Goal: Task Accomplishment & Management: Manage account settings

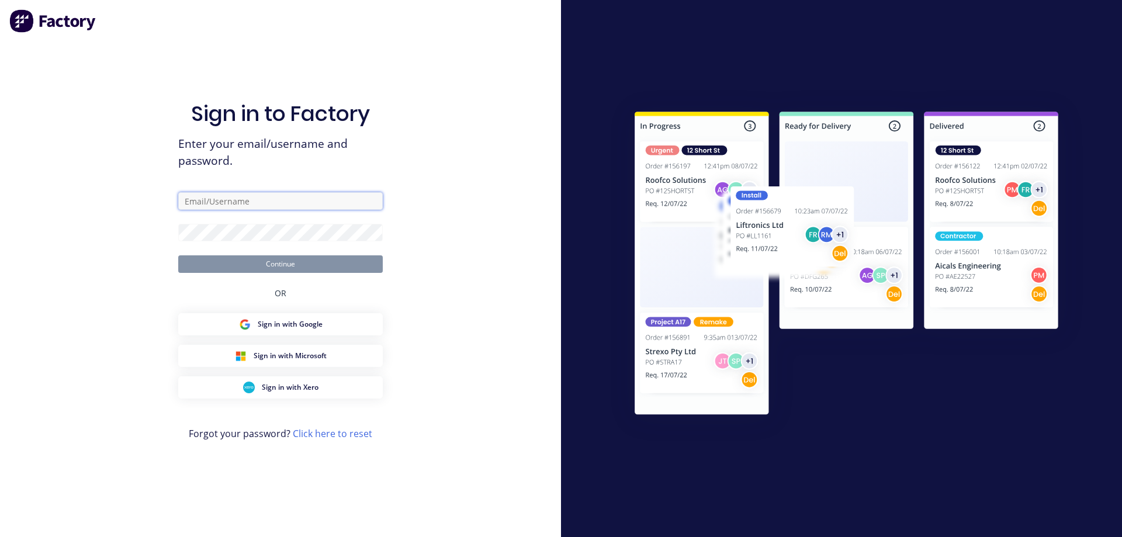
type input "[EMAIL_ADDRESS][DOMAIN_NAME]"
click at [248, 265] on button "Continue" at bounding box center [280, 264] width 204 height 18
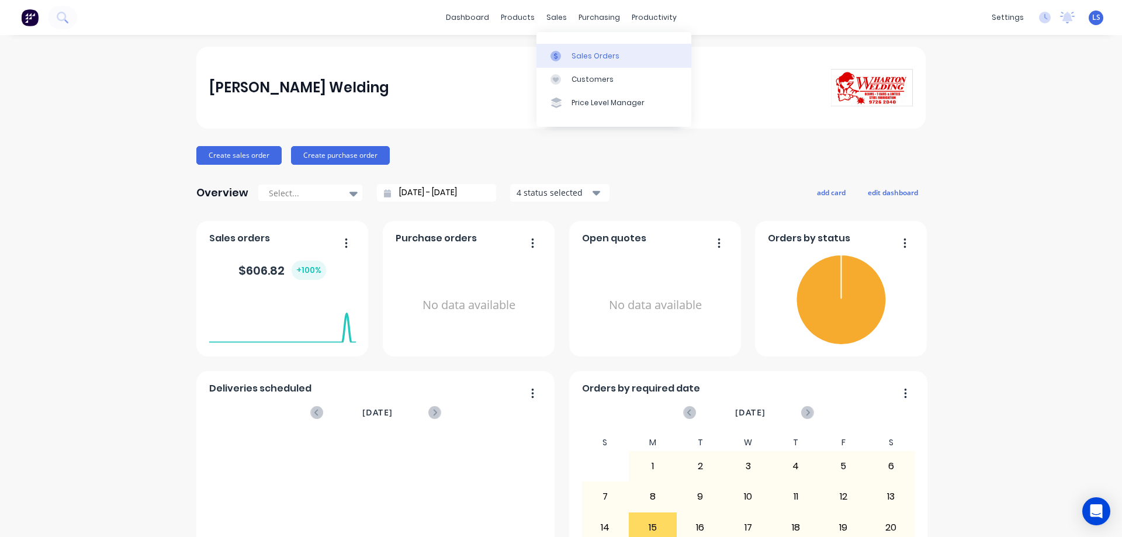
click at [571, 59] on div "Sales Orders" at bounding box center [595, 56] width 48 height 11
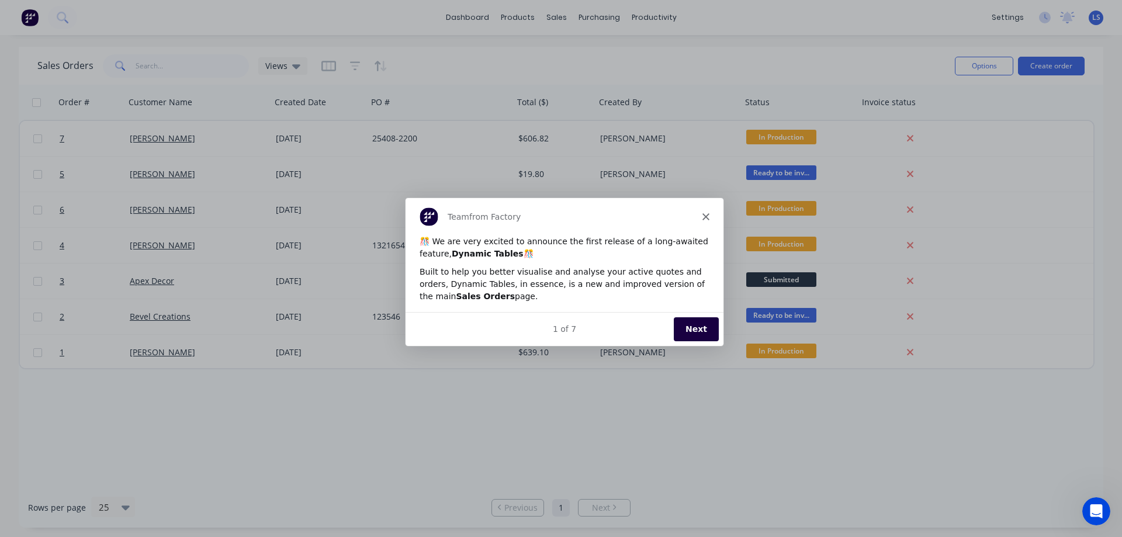
click at [699, 335] on button "Next" at bounding box center [695, 329] width 45 height 24
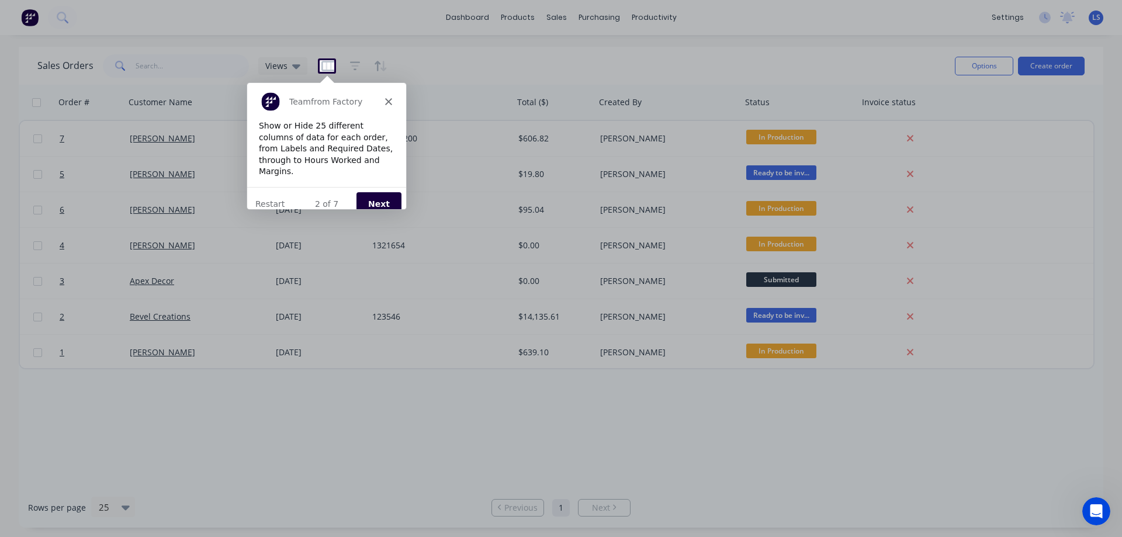
click at [374, 191] on button "Next" at bounding box center [378, 203] width 45 height 24
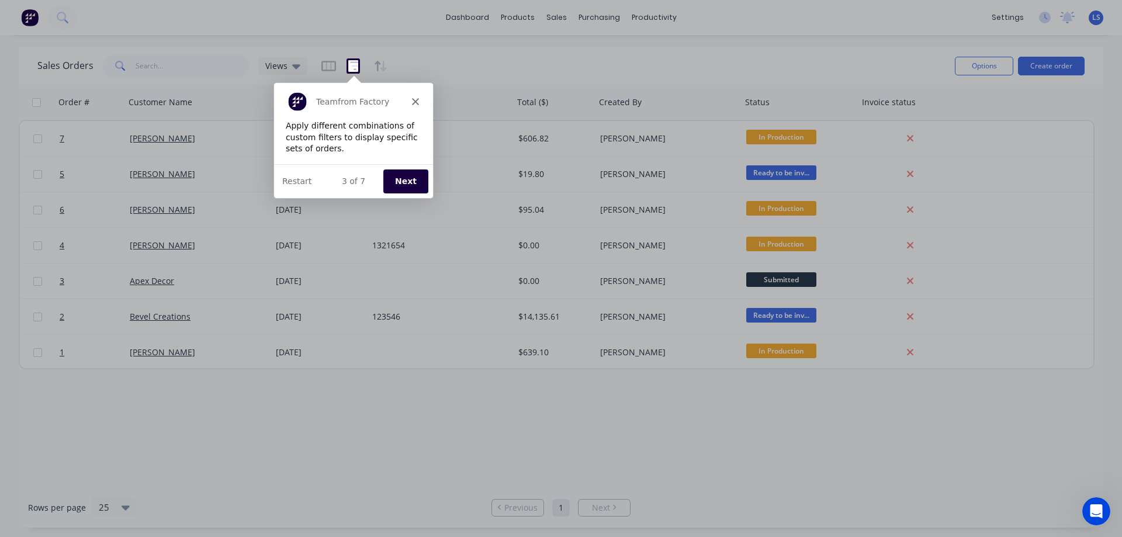
click at [398, 176] on button "Next" at bounding box center [404, 180] width 45 height 24
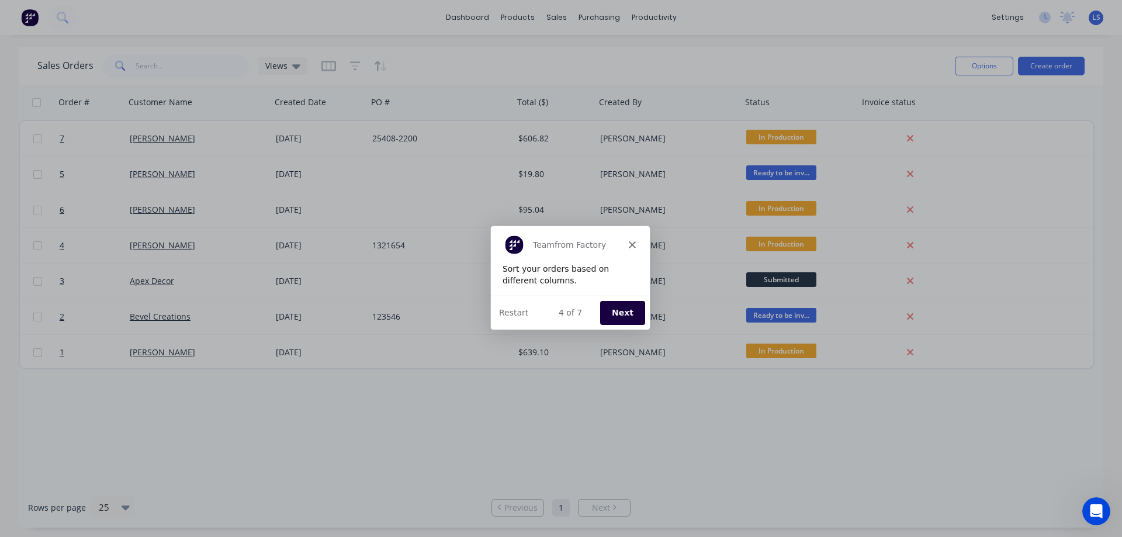
click at [633, 310] on button "Next" at bounding box center [621, 312] width 45 height 24
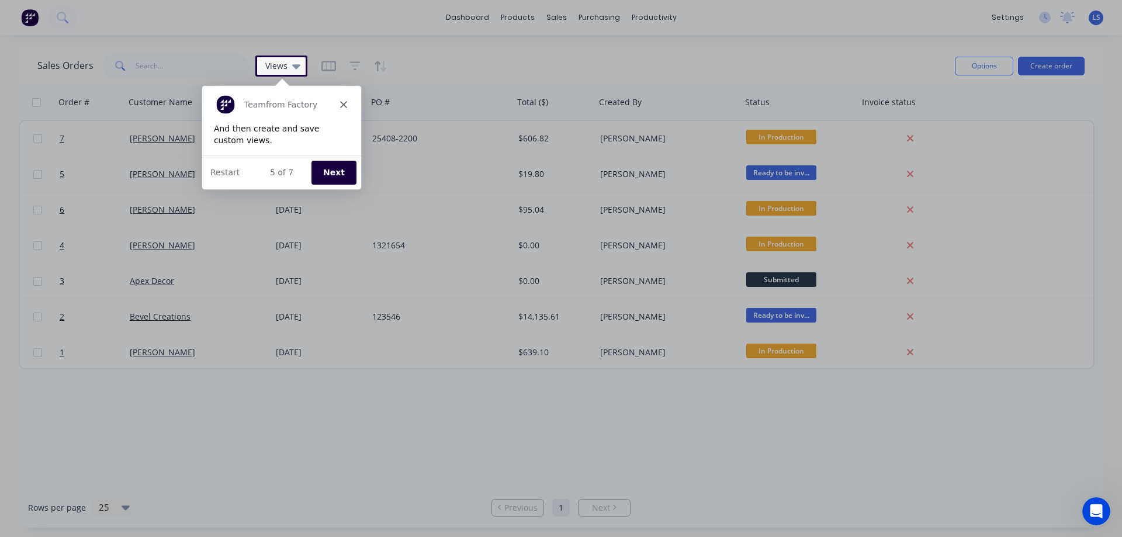
click at [324, 171] on button "Next" at bounding box center [332, 171] width 45 height 24
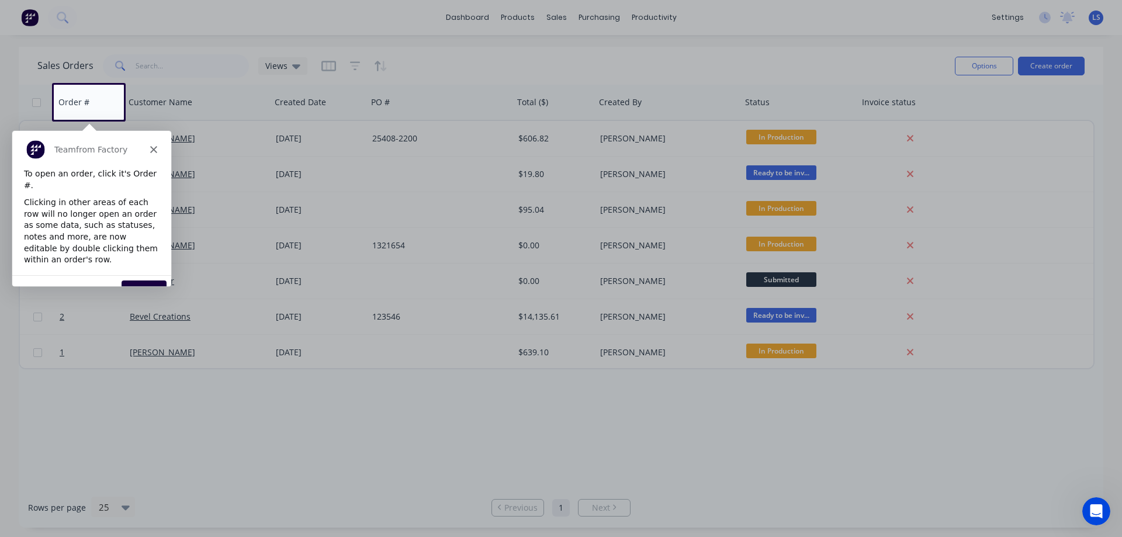
click at [141, 280] on button "Next" at bounding box center [143, 292] width 45 height 24
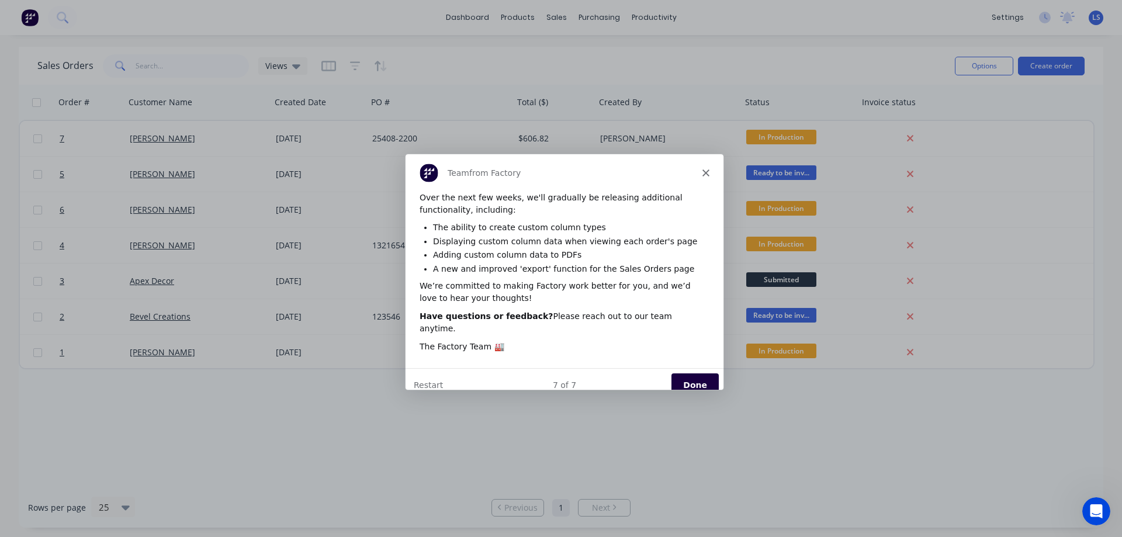
click at [704, 372] on button "Done" at bounding box center [694, 384] width 47 height 24
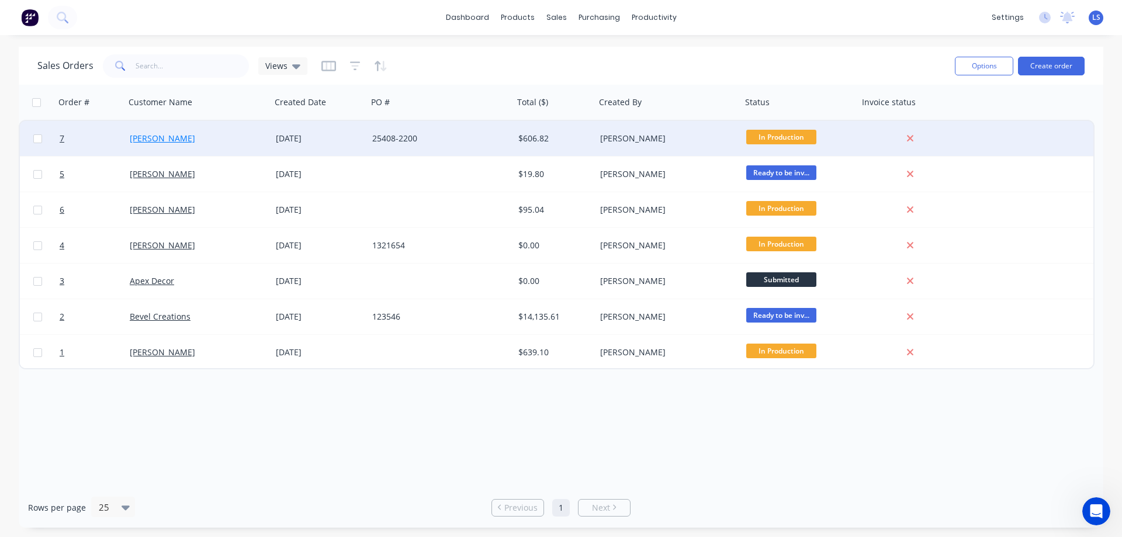
click at [152, 139] on link "[PERSON_NAME]" at bounding box center [162, 138] width 65 height 11
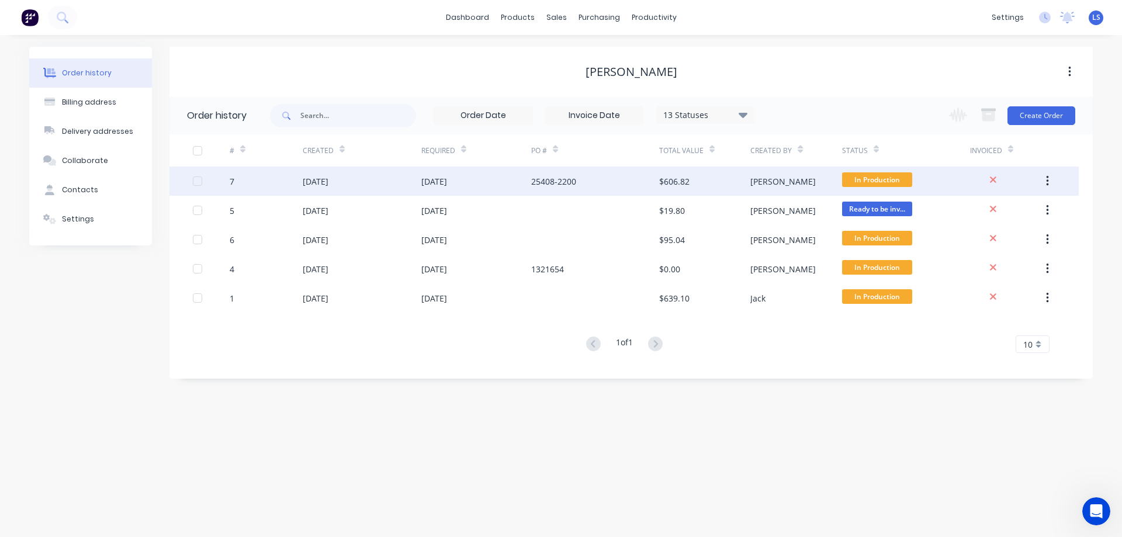
click at [328, 182] on div "[DATE]" at bounding box center [316, 181] width 26 height 12
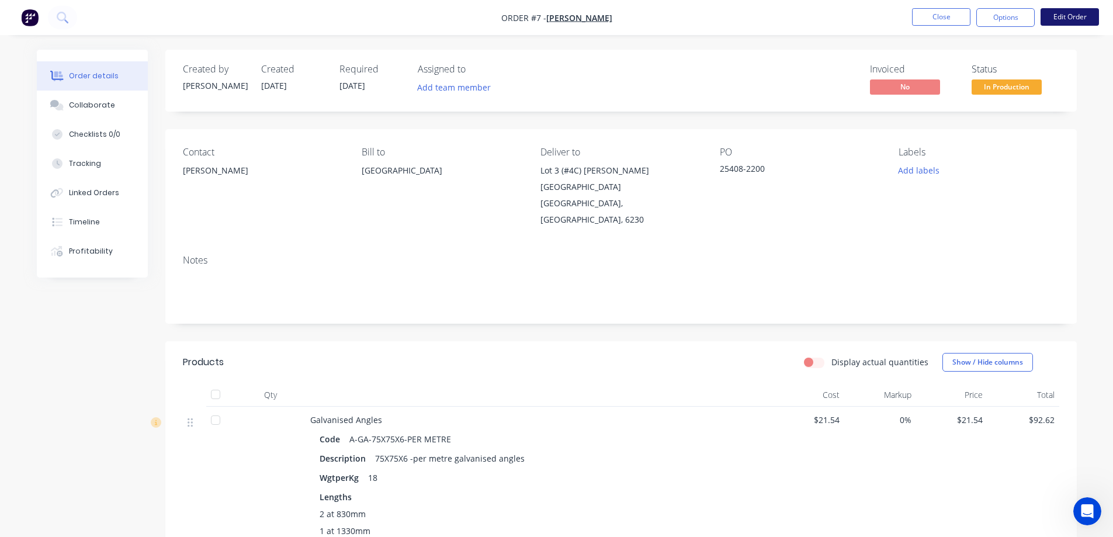
click at [1070, 22] on button "Edit Order" at bounding box center [1070, 17] width 58 height 18
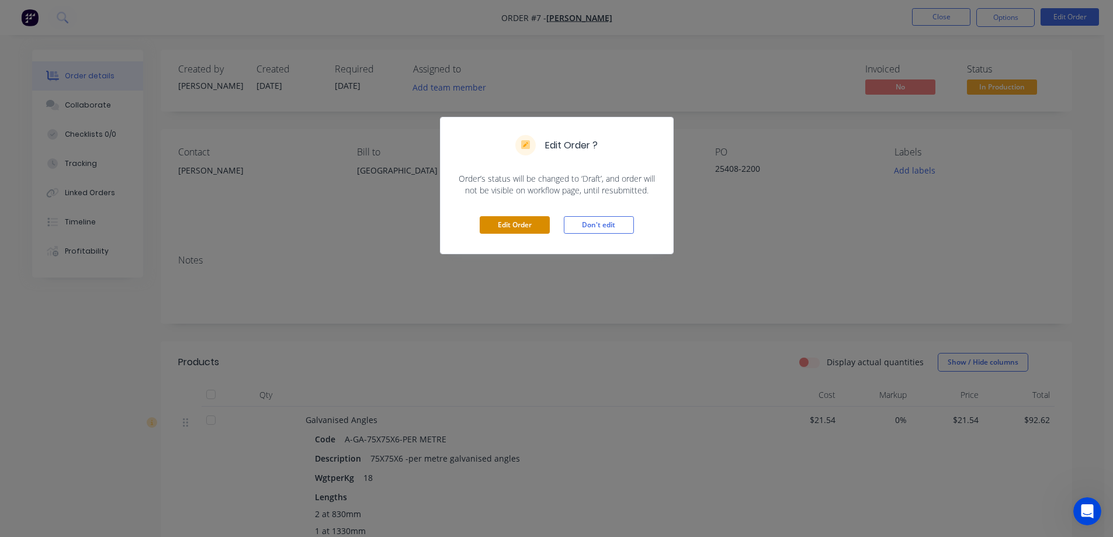
click at [530, 224] on button "Edit Order" at bounding box center [515, 225] width 70 height 18
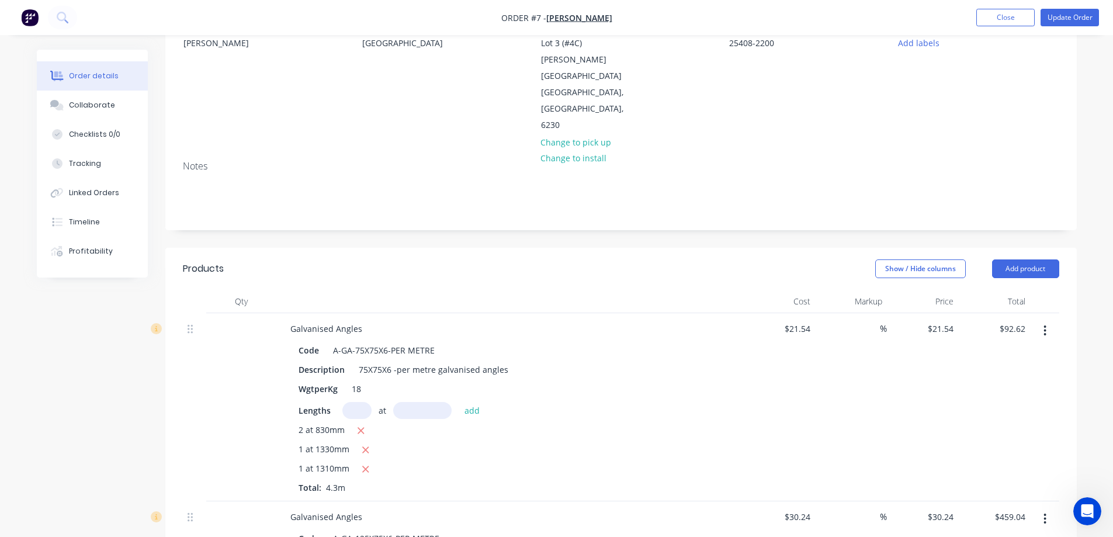
scroll to position [117, 0]
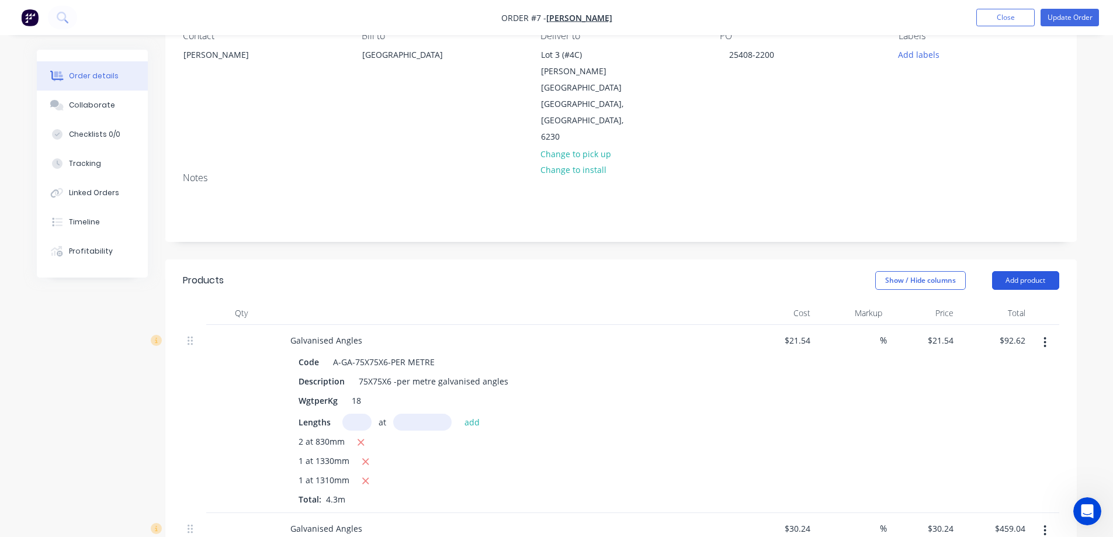
click at [1048, 271] on button "Add product" at bounding box center [1025, 280] width 67 height 19
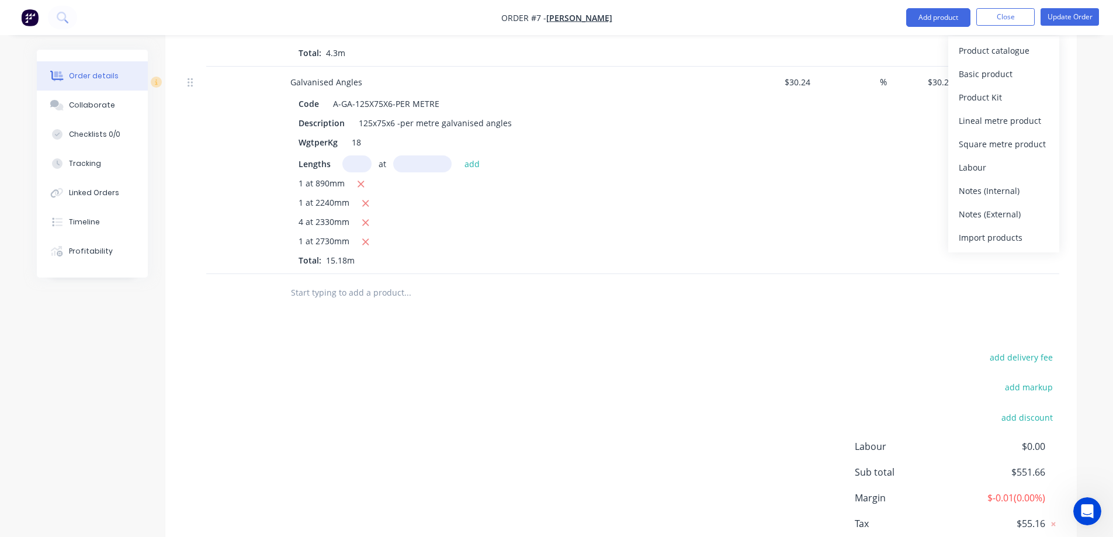
scroll to position [584, 0]
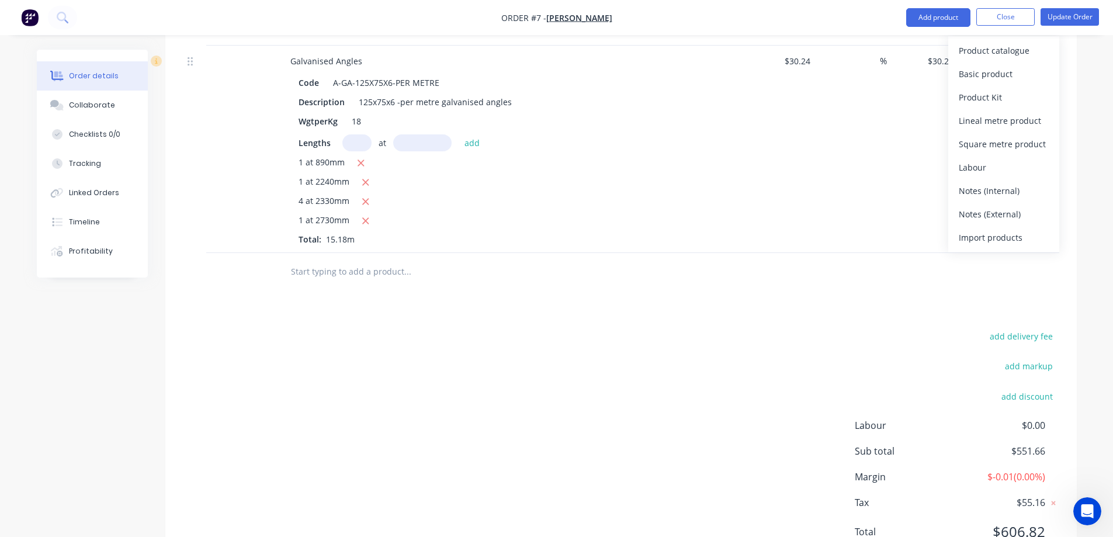
click at [321, 260] on input "text" at bounding box center [407, 271] width 234 height 23
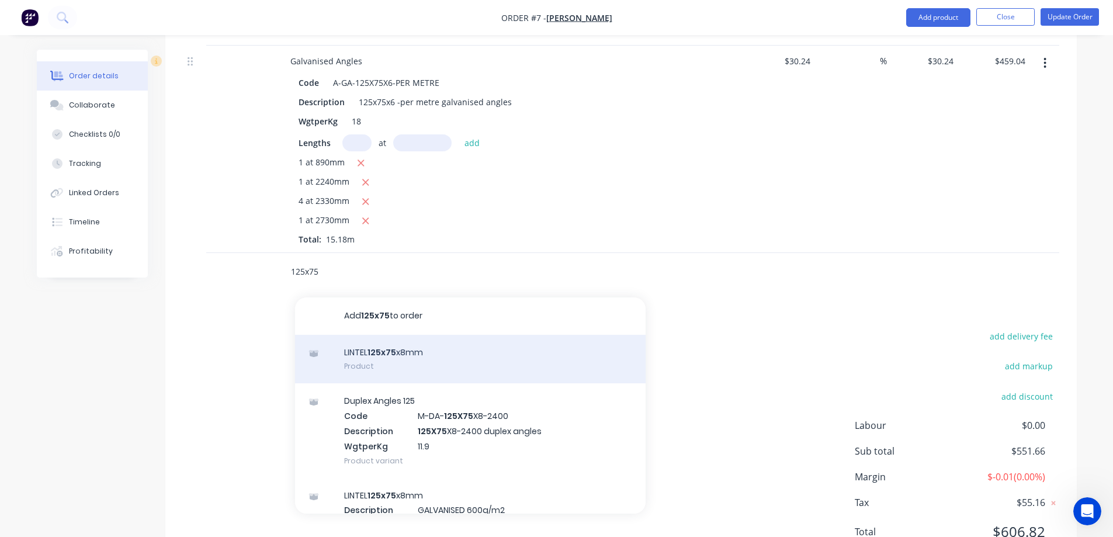
type input "125x75"
click at [401, 335] on div "LINTEL 125x75 x8mm Product" at bounding box center [470, 359] width 351 height 49
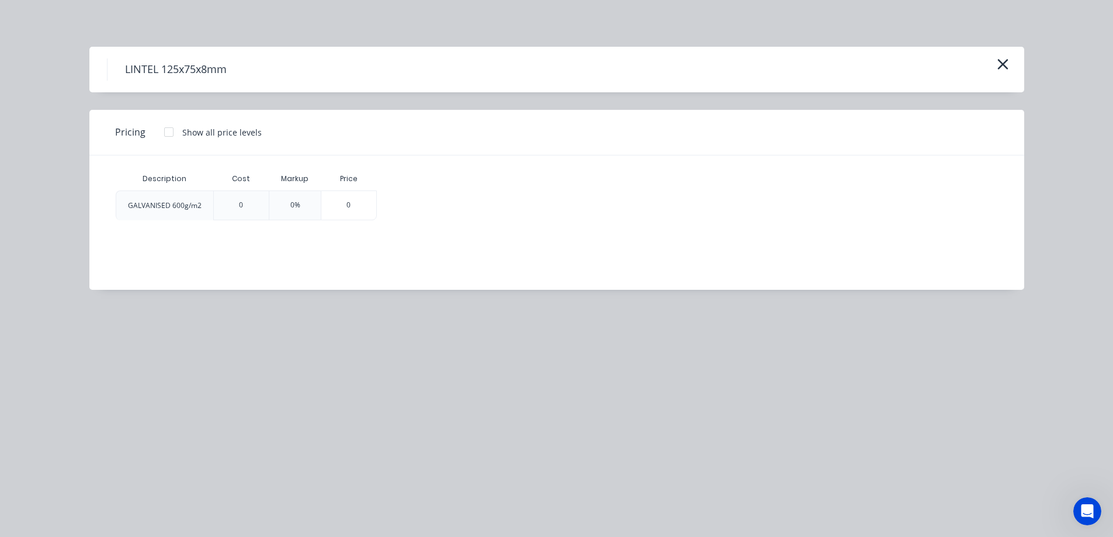
click at [172, 132] on div at bounding box center [168, 131] width 23 height 23
click at [172, 133] on div at bounding box center [168, 131] width 23 height 23
click at [1000, 67] on icon "button" at bounding box center [1002, 64] width 11 height 11
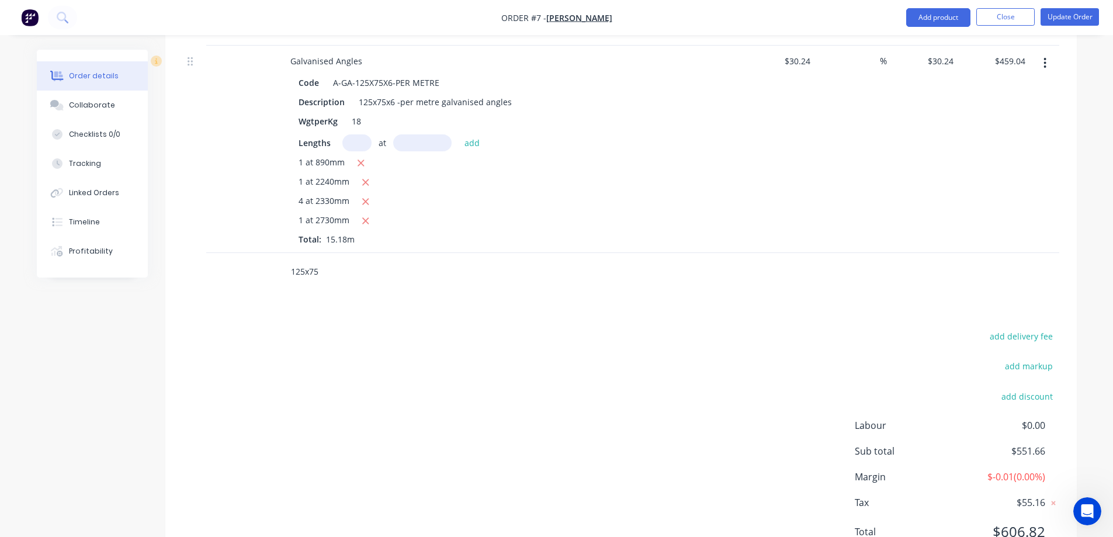
click at [331, 260] on input "125x75" at bounding box center [407, 271] width 234 height 23
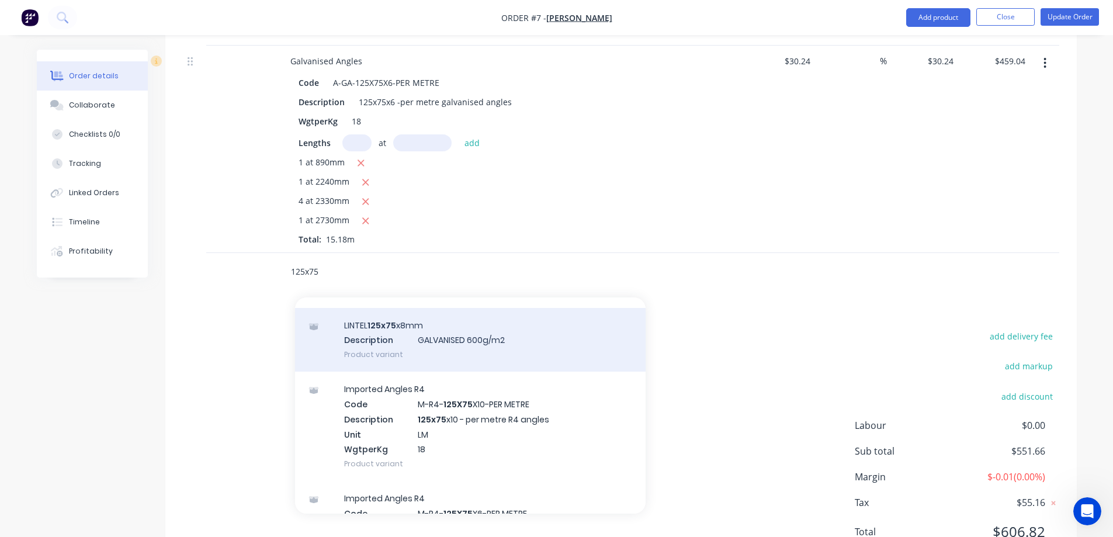
scroll to position [175, 0]
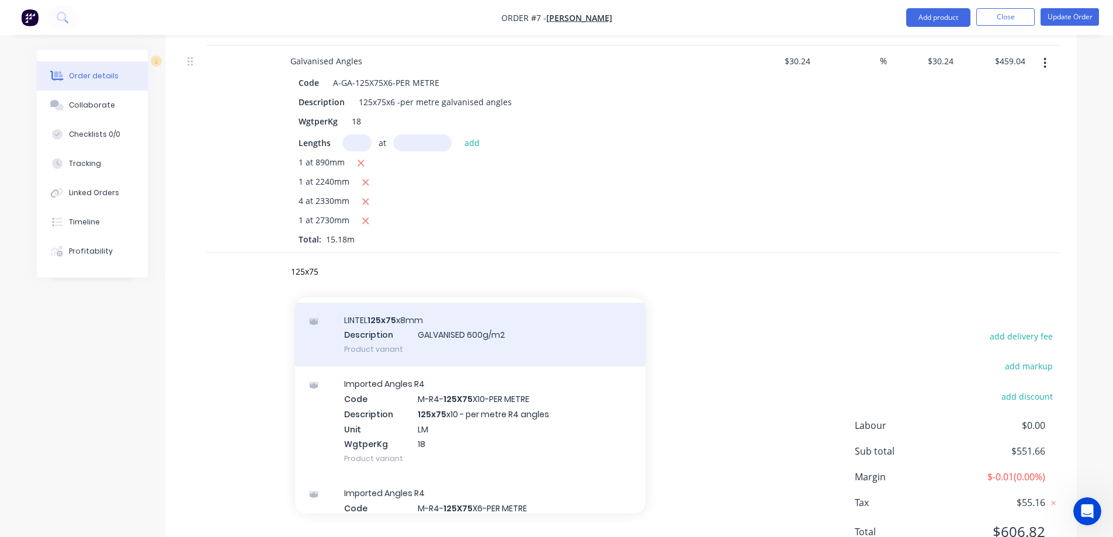
click at [478, 303] on div "LINTEL 125x75 x8mm Description GALVANISED 600g/m2 Product variant" at bounding box center [470, 335] width 351 height 64
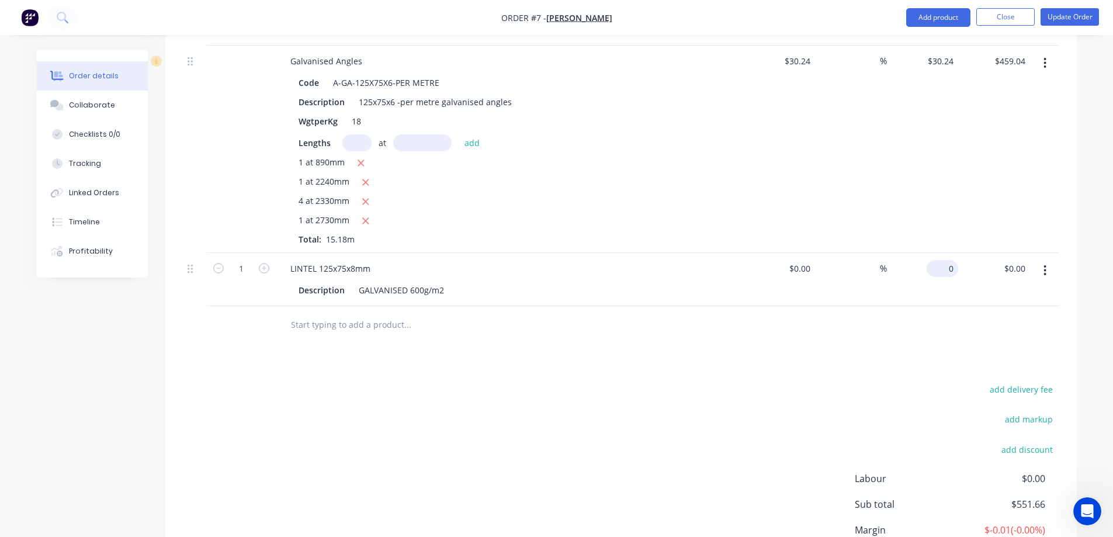
click at [938, 253] on div "0 $0.00" at bounding box center [923, 279] width 72 height 53
type input "$0.00"
click at [525, 282] on div "Description GALVANISED 600g/m2" at bounding box center [508, 290] width 428 height 17
click at [304, 282] on div "Description" at bounding box center [322, 290] width 56 height 17
click at [367, 282] on div "GALVANISED 600g/m2" at bounding box center [401, 290] width 95 height 17
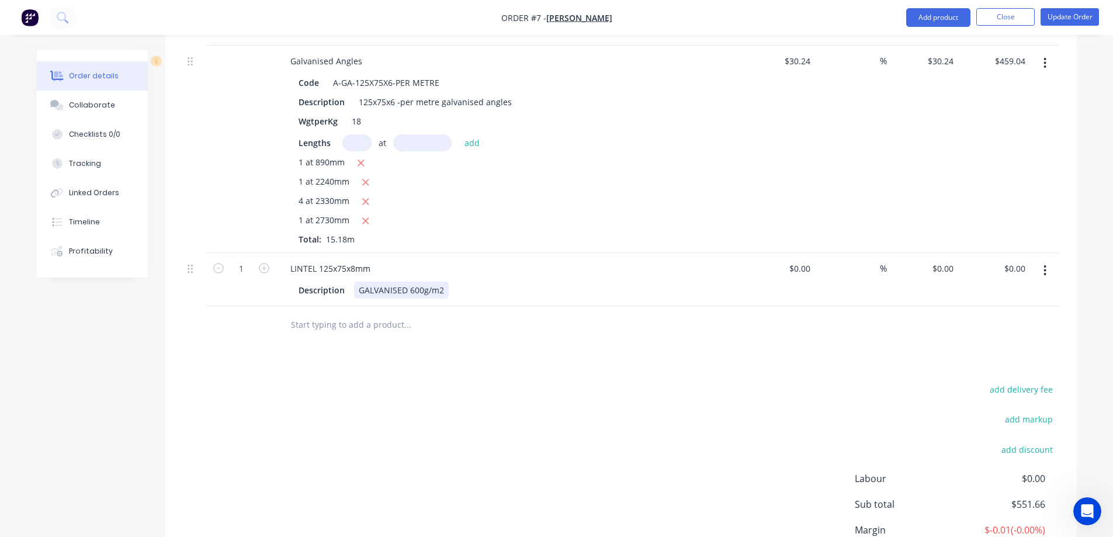
click at [193, 260] on div at bounding box center [195, 268] width 14 height 16
drag, startPoint x: 304, startPoint y: 247, endPoint x: 605, endPoint y: 330, distance: 312.3
click at [604, 328] on div "Products Show / Hide columns Add product Qty Cost Markup Price Total Galvanised…" at bounding box center [620, 208] width 911 height 833
click at [1043, 264] on icon "button" at bounding box center [1044, 270] width 3 height 13
click at [1052, 260] on button "button" at bounding box center [1044, 270] width 27 height 21
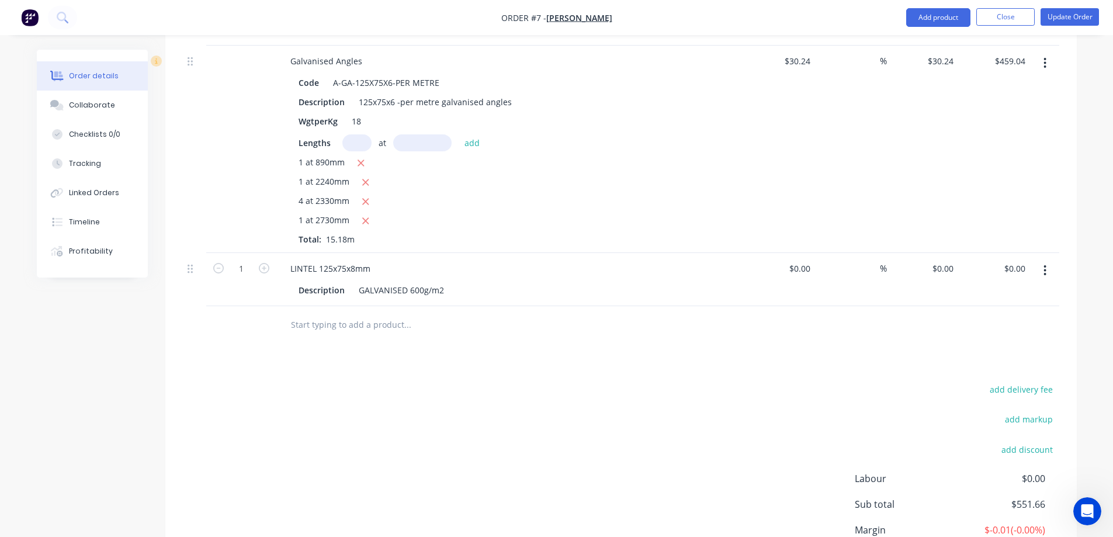
click at [374, 313] on input "text" at bounding box center [407, 324] width 234 height 23
drag, startPoint x: 359, startPoint y: 273, endPoint x: 269, endPoint y: 276, distance: 89.4
click at [269, 306] on div "40nb column Add 40nb column to order No results found" at bounding box center [621, 325] width 876 height 38
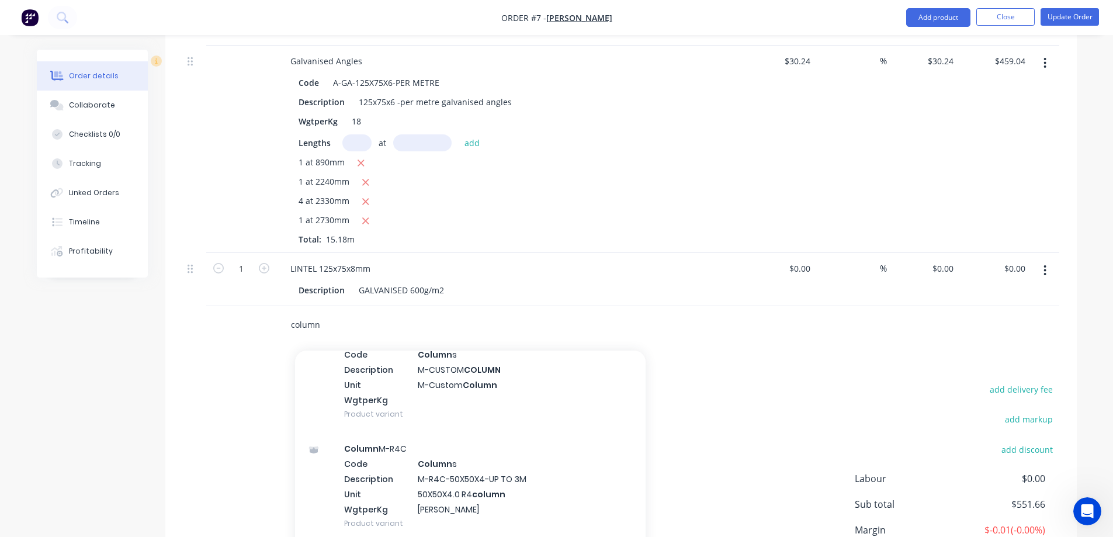
scroll to position [2629, 0]
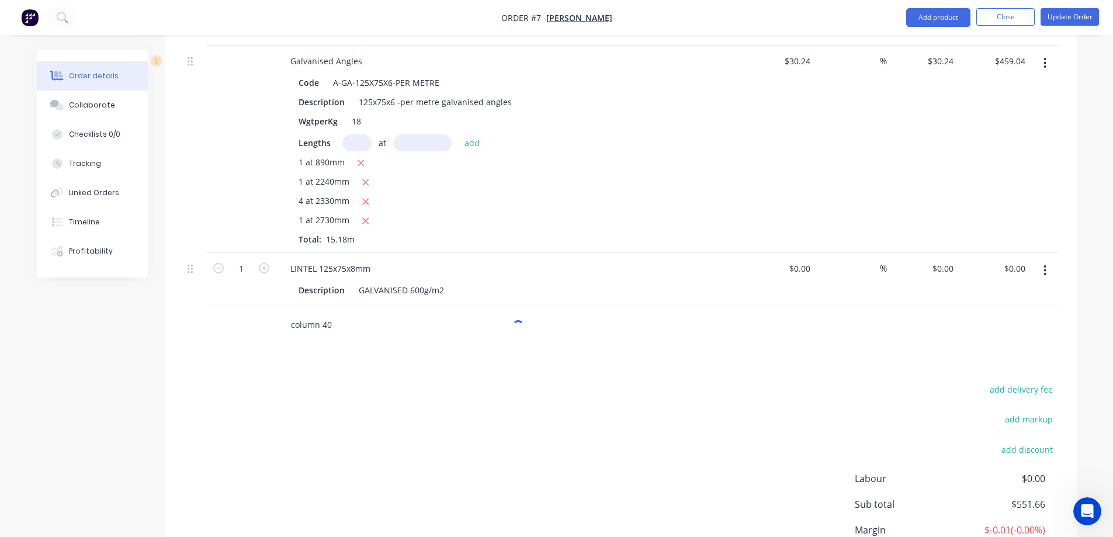
type input "column 40"
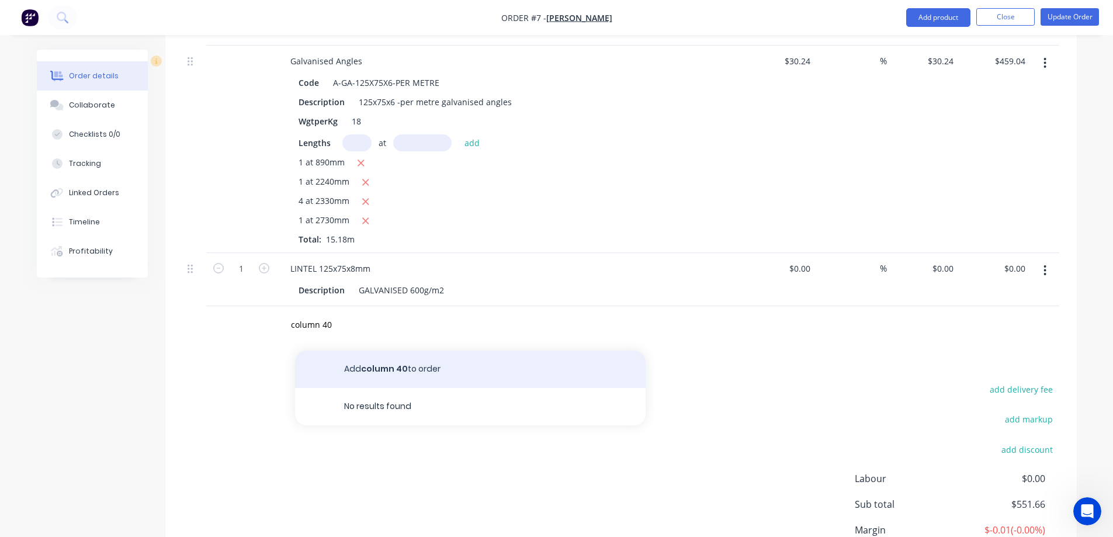
click at [412, 351] on button "Add column 40 to order" at bounding box center [470, 369] width 351 height 37
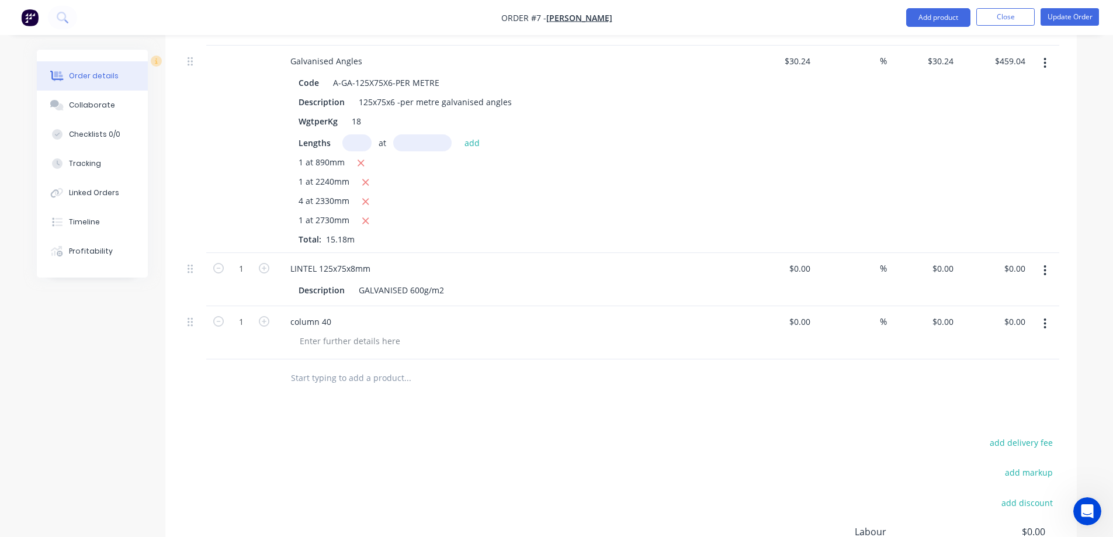
click at [1048, 313] on button "button" at bounding box center [1044, 323] width 27 height 21
click at [973, 416] on div "Delete" at bounding box center [1004, 424] width 90 height 17
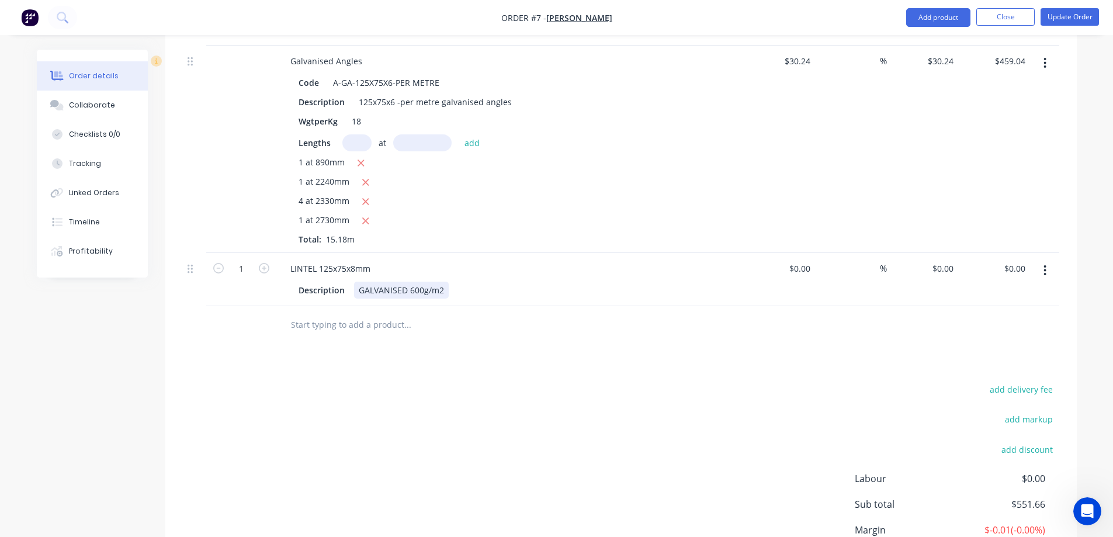
click at [382, 282] on div "GALVANISED 600g/m2" at bounding box center [401, 290] width 95 height 17
click at [992, 11] on button "Close" at bounding box center [1005, 17] width 58 height 18
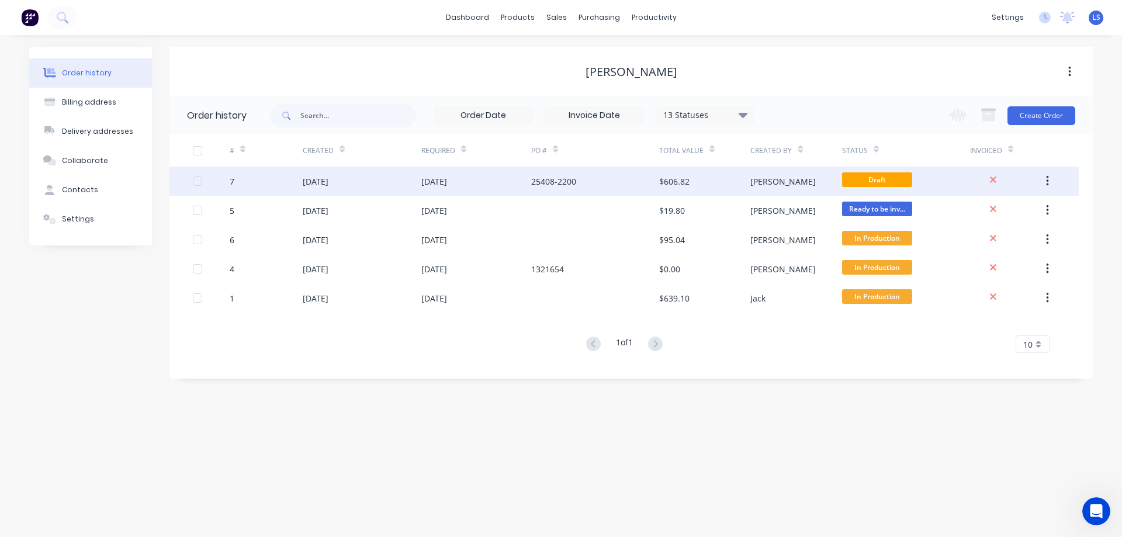
click at [328, 175] on div "[DATE]" at bounding box center [316, 181] width 26 height 12
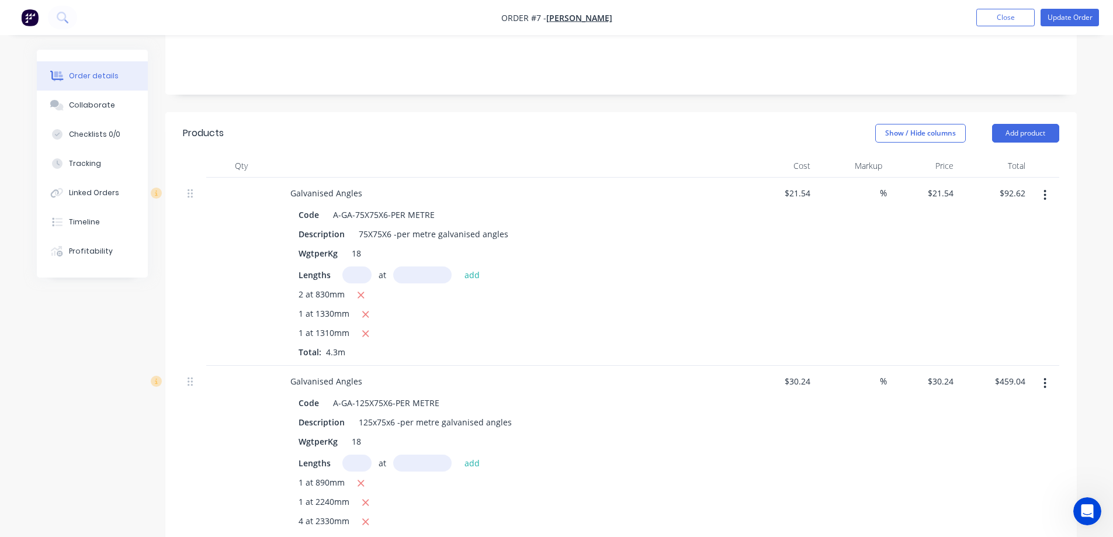
scroll to position [234, 0]
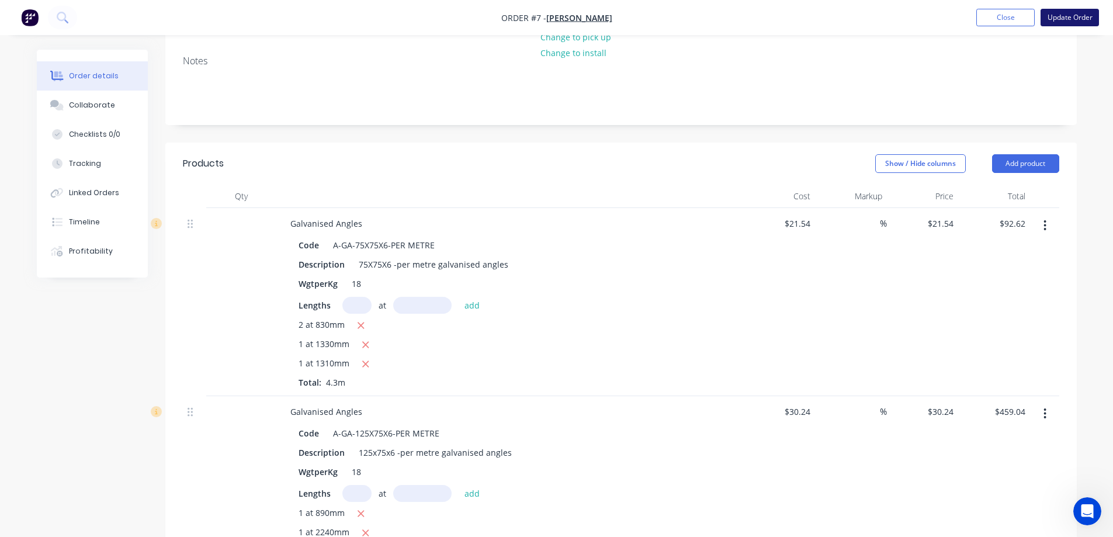
click at [1074, 23] on button "Update Order" at bounding box center [1070, 18] width 58 height 18
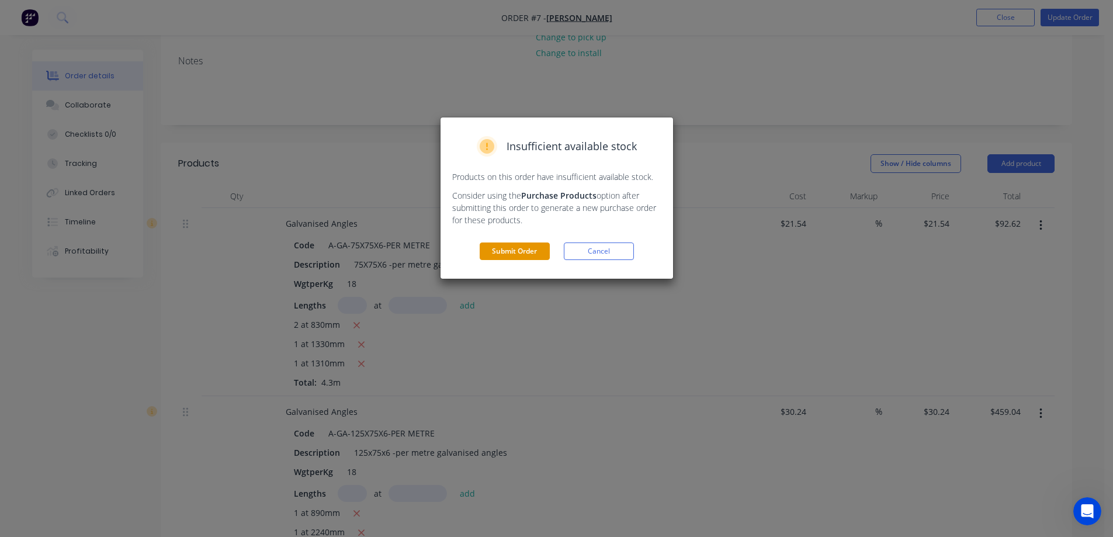
click at [513, 249] on button "Submit Order" at bounding box center [515, 251] width 70 height 18
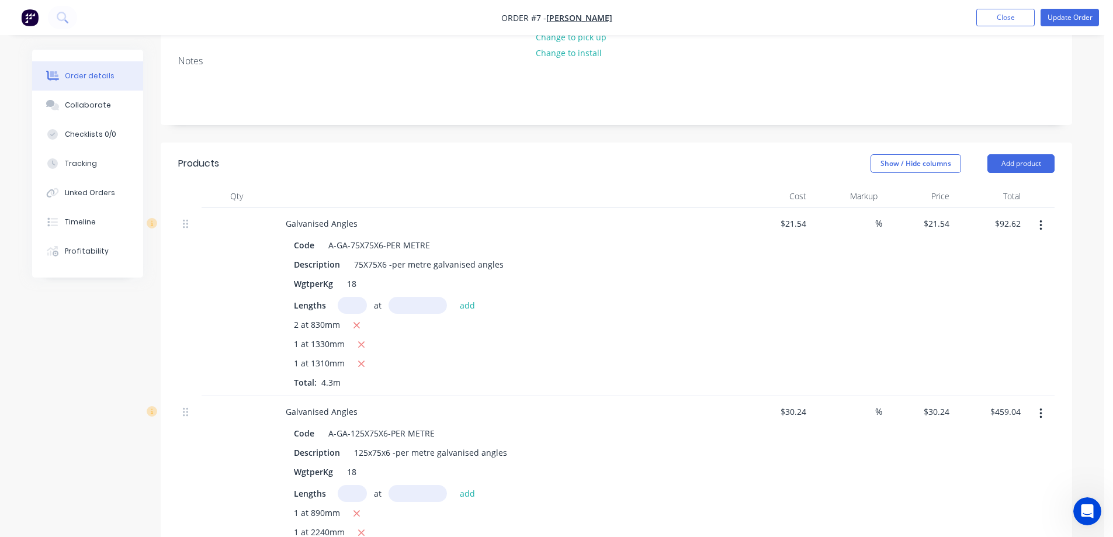
scroll to position [0, 0]
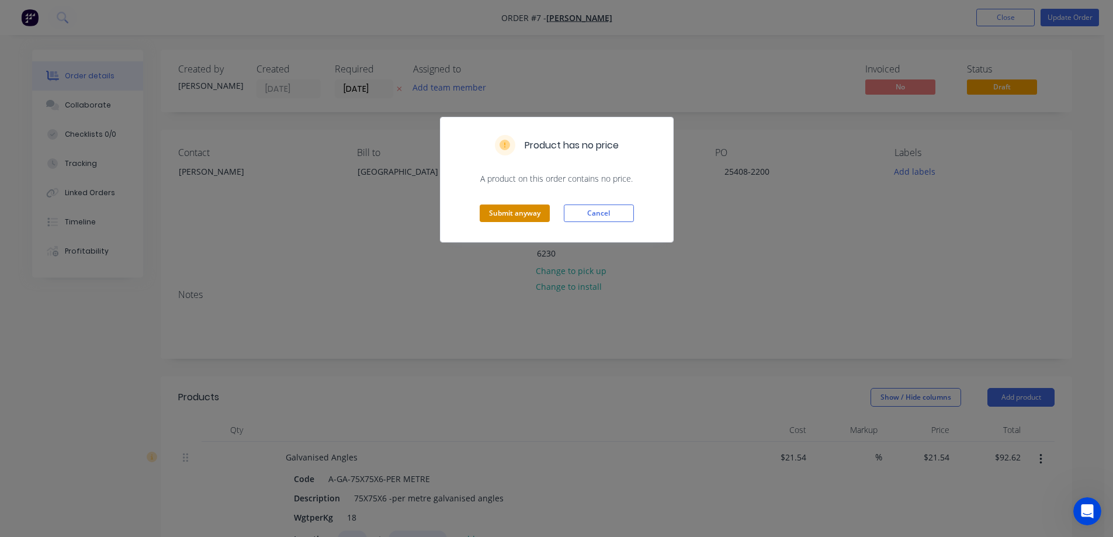
click at [515, 213] on button "Submit anyway" at bounding box center [515, 213] width 70 height 18
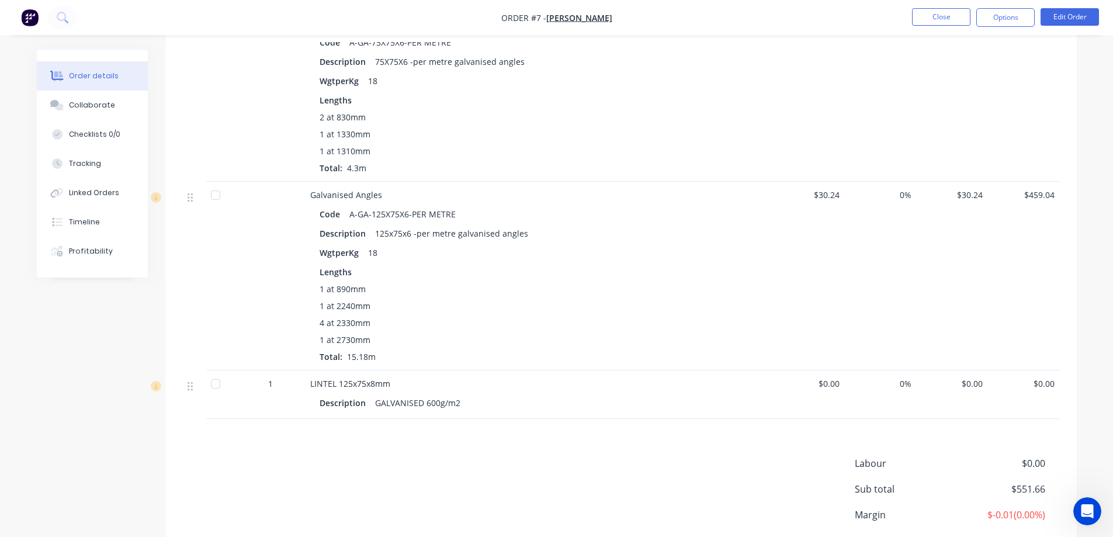
scroll to position [459, 0]
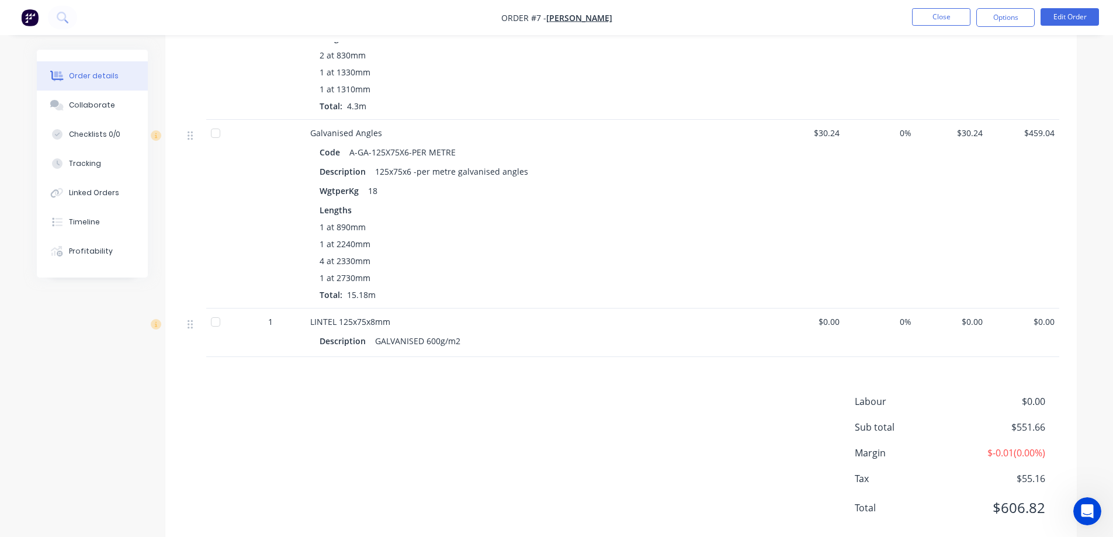
click at [394, 332] on div "GALVANISED 600g/m2" at bounding box center [417, 340] width 95 height 17
click at [1084, 9] on button "Edit Order" at bounding box center [1070, 17] width 58 height 18
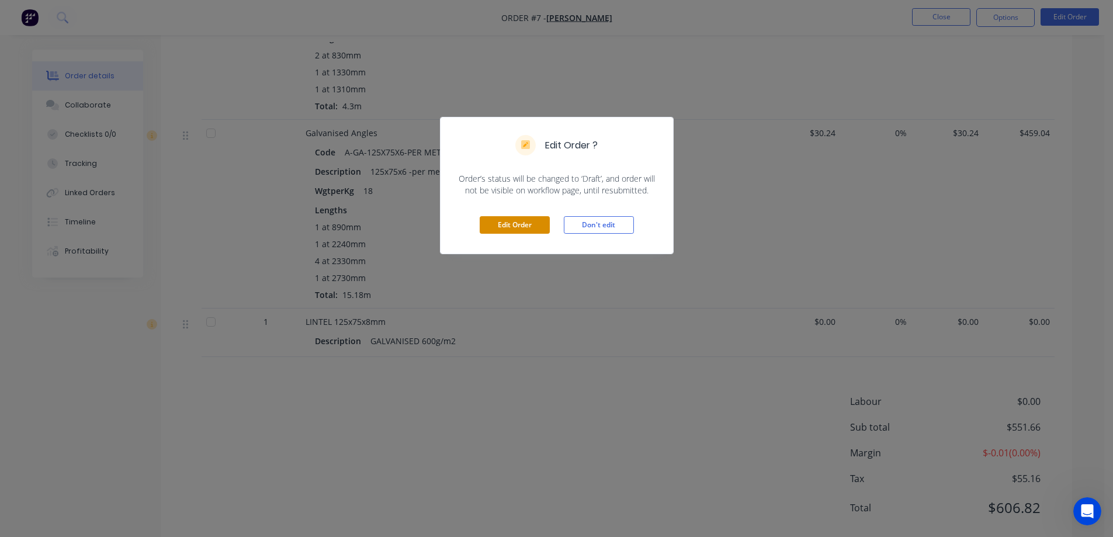
click at [542, 226] on button "Edit Order" at bounding box center [515, 225] width 70 height 18
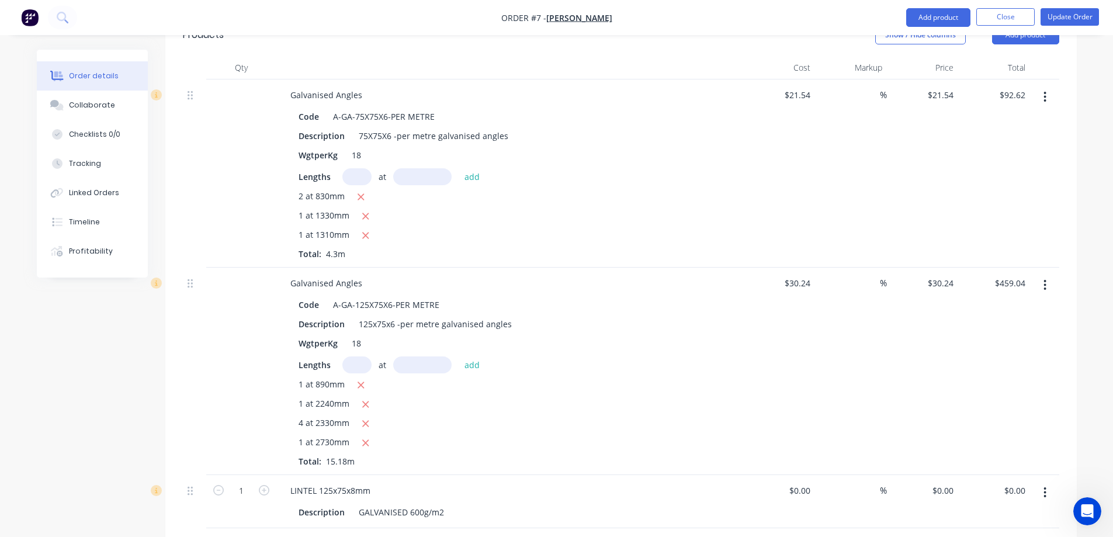
scroll to position [409, 0]
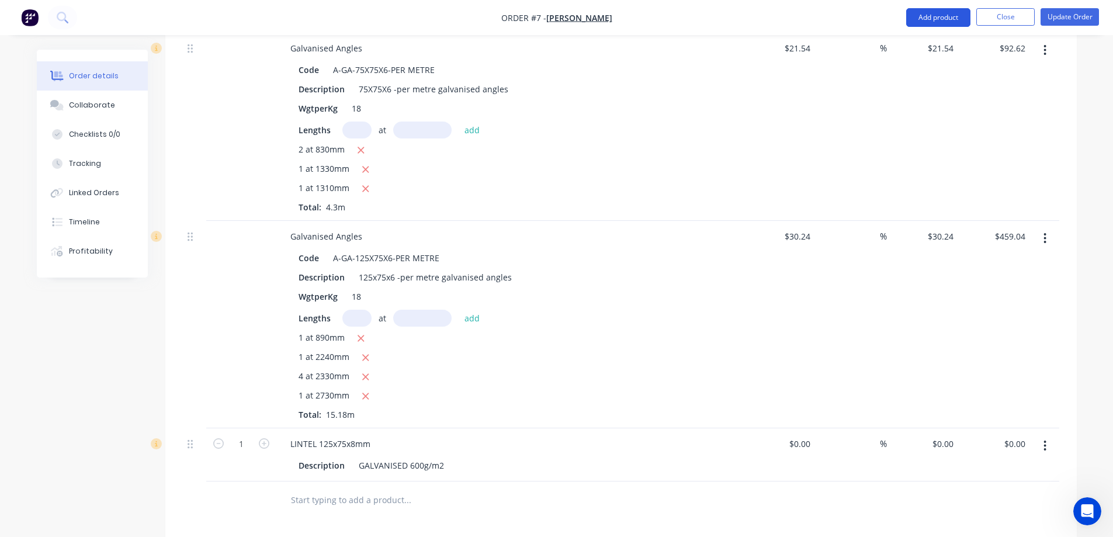
click at [945, 22] on button "Add product" at bounding box center [938, 17] width 64 height 19
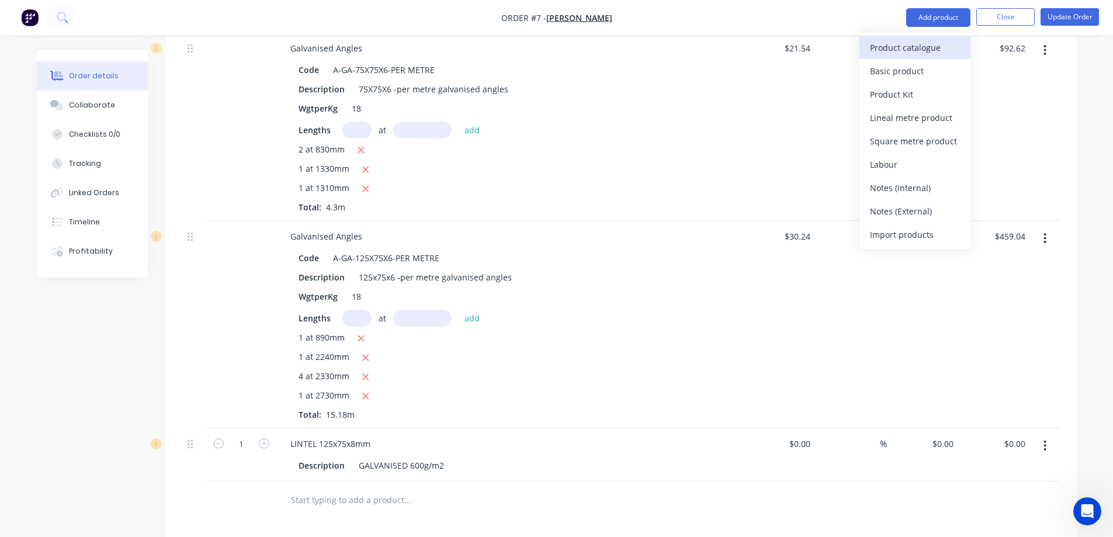
click at [934, 49] on div "Product catalogue" at bounding box center [915, 47] width 90 height 17
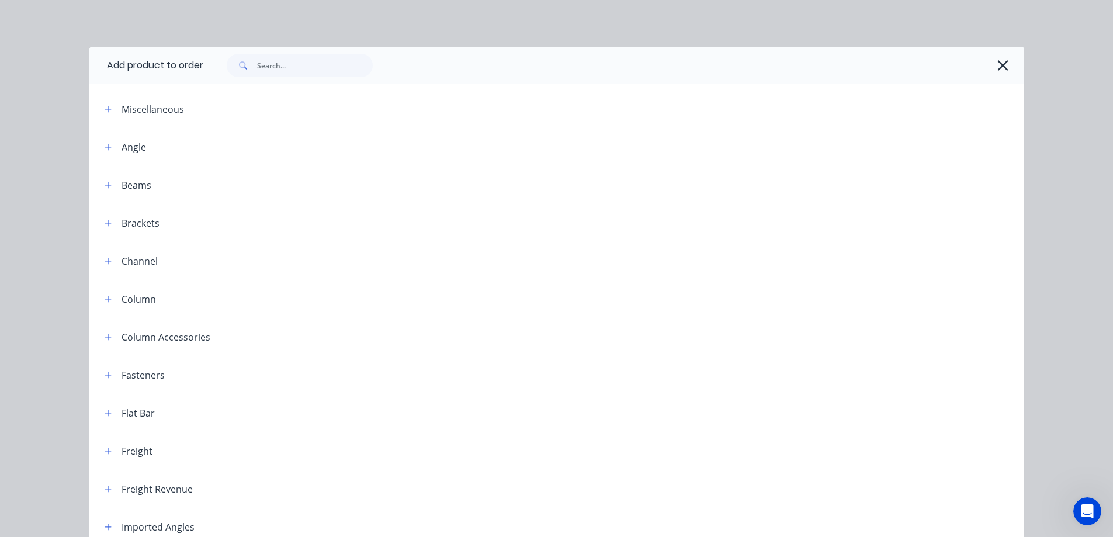
click at [133, 147] on div "Angle" at bounding box center [134, 147] width 25 height 14
click at [105, 149] on icon "button" at bounding box center [108, 147] width 7 height 8
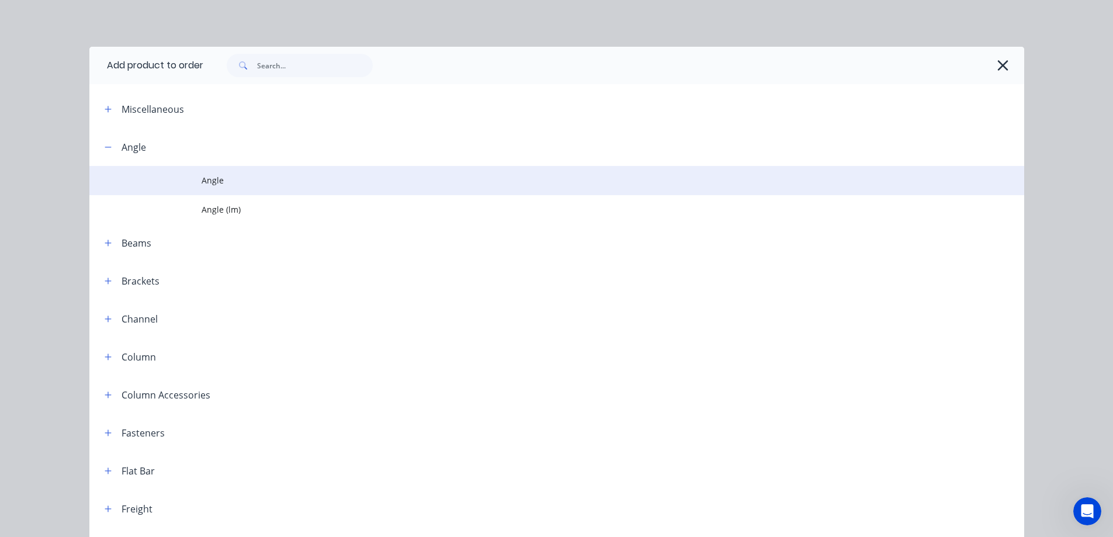
click at [202, 185] on span "Angle" at bounding box center [531, 180] width 658 height 12
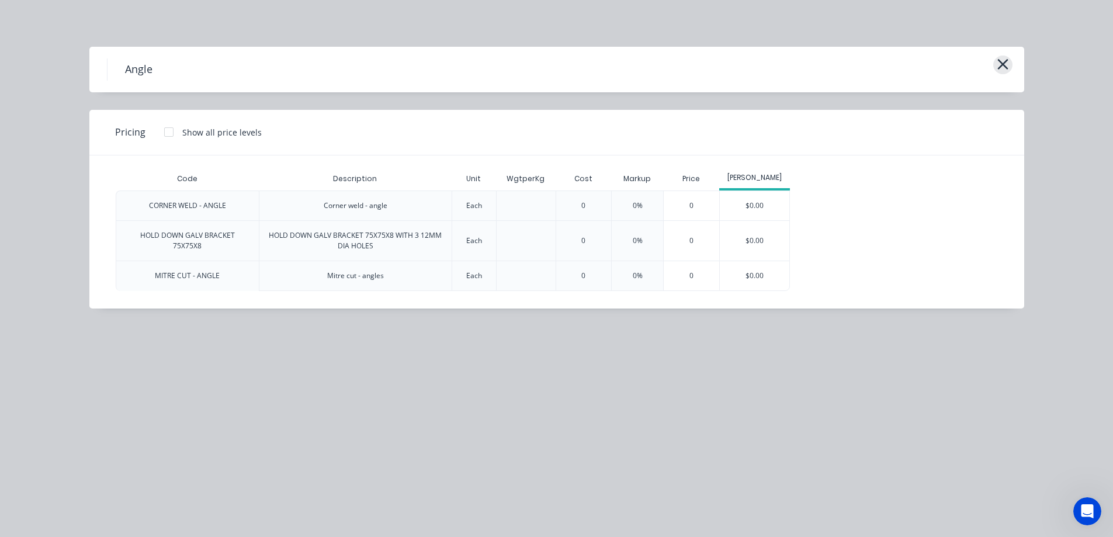
click at [1005, 68] on icon "button" at bounding box center [1003, 64] width 12 height 16
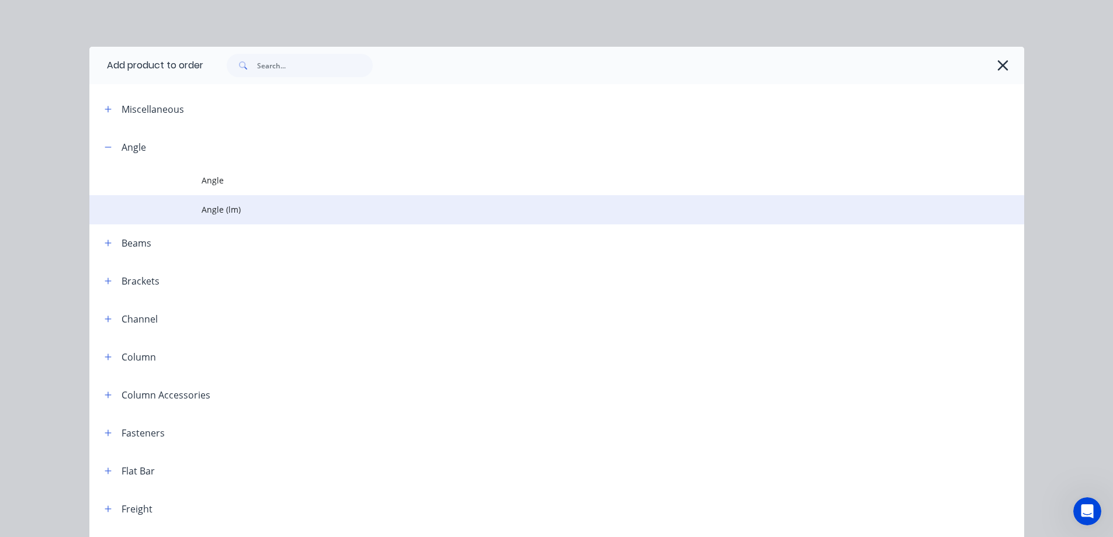
scroll to position [128, 0]
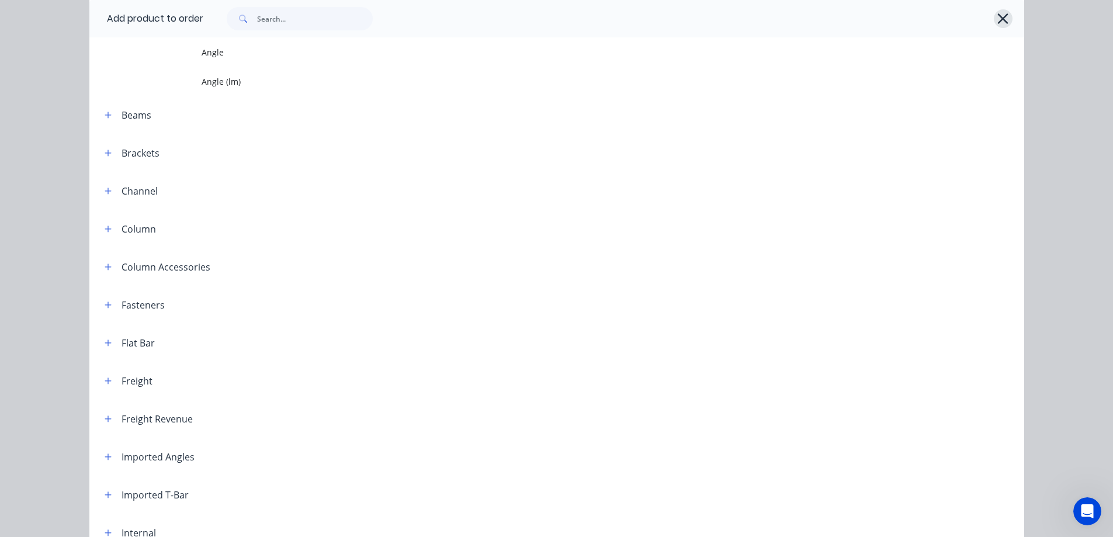
click at [1003, 22] on icon "button" at bounding box center [1003, 19] width 12 height 16
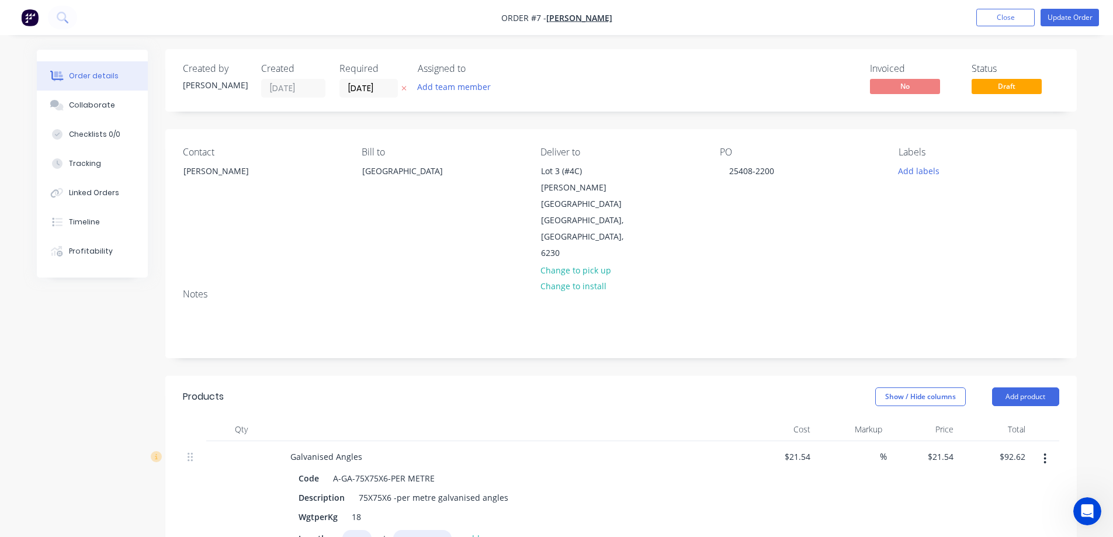
scroll to position [0, 0]
click at [1035, 388] on button "Add product" at bounding box center [1025, 397] width 67 height 19
click at [994, 418] on div "Product catalogue" at bounding box center [1004, 426] width 90 height 17
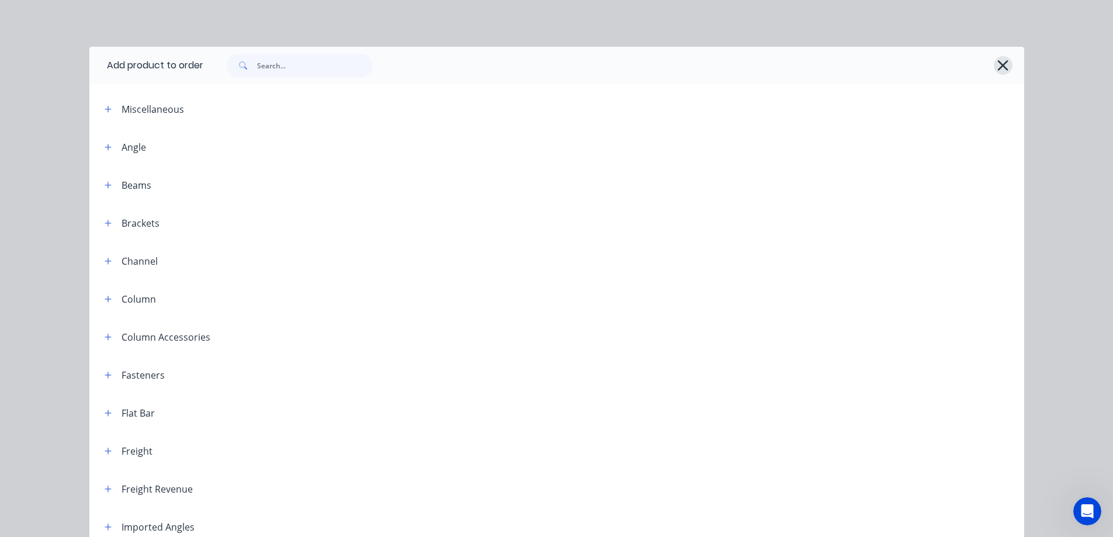
click at [994, 70] on button "button" at bounding box center [1003, 65] width 19 height 19
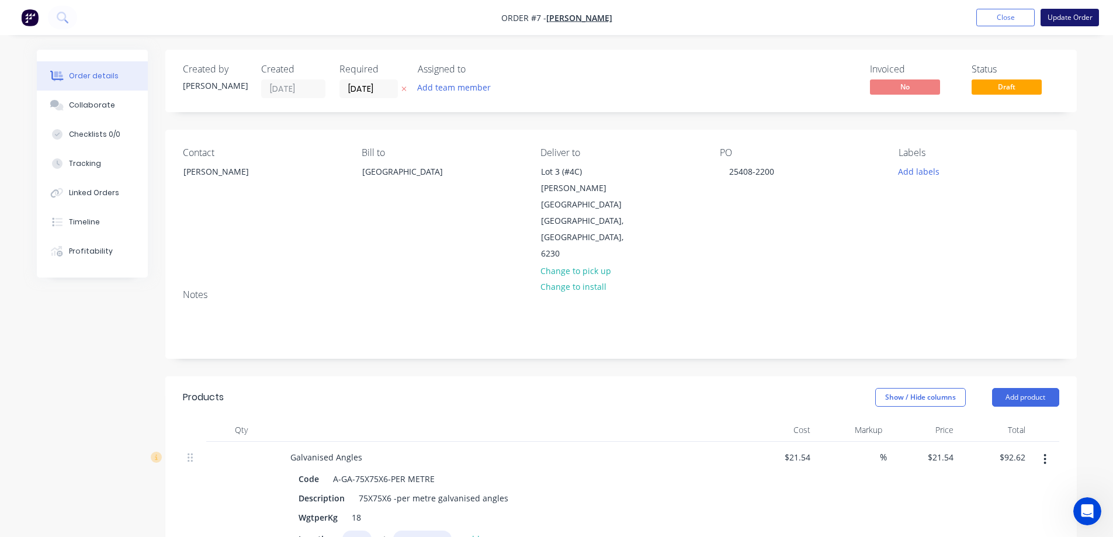
click at [1080, 12] on button "Update Order" at bounding box center [1070, 18] width 58 height 18
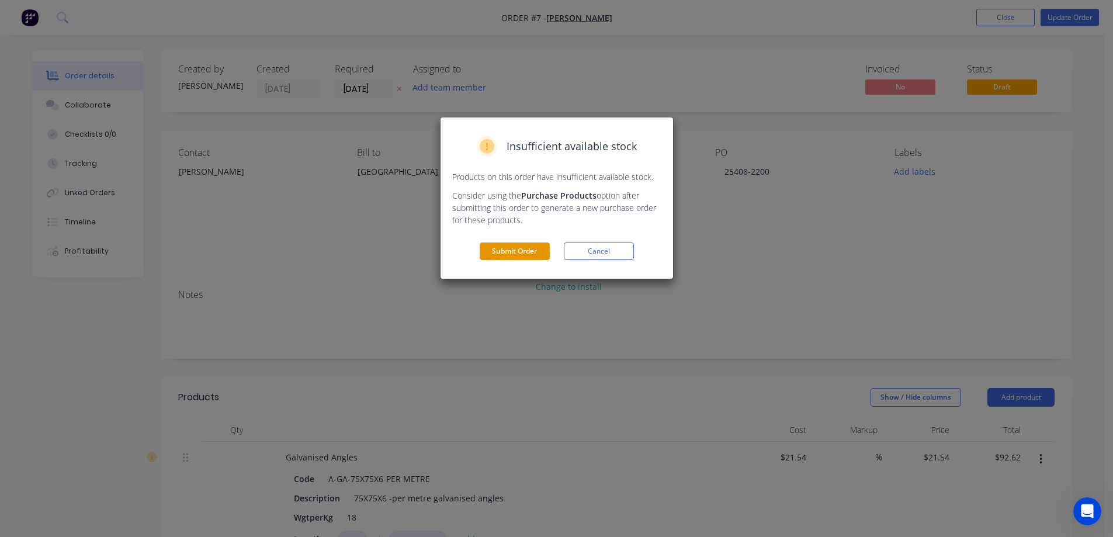
click at [535, 247] on button "Submit Order" at bounding box center [515, 251] width 70 height 18
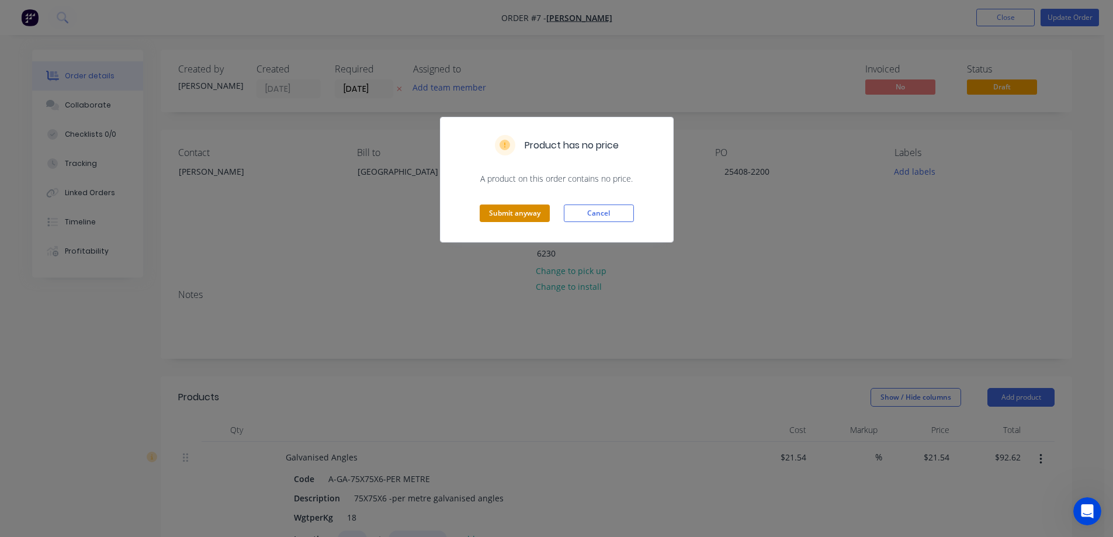
click at [535, 217] on button "Submit anyway" at bounding box center [515, 213] width 70 height 18
